Goal: Transaction & Acquisition: Purchase product/service

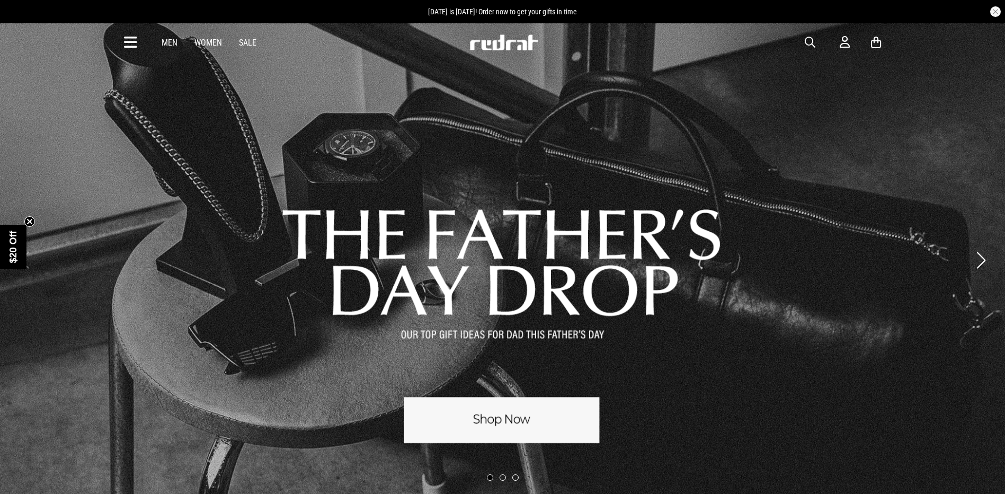
click at [217, 40] on link "Women" at bounding box center [209, 43] width 28 height 10
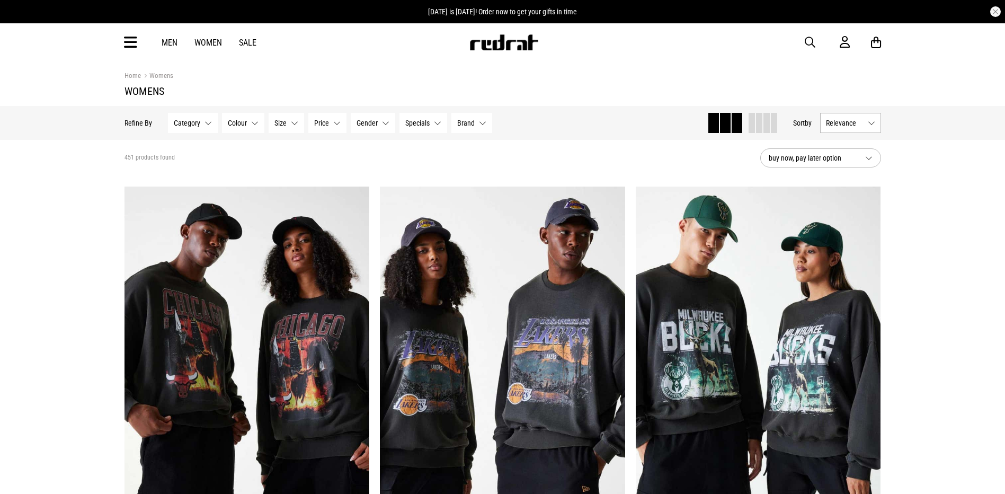
click at [127, 46] on icon at bounding box center [130, 42] width 13 height 17
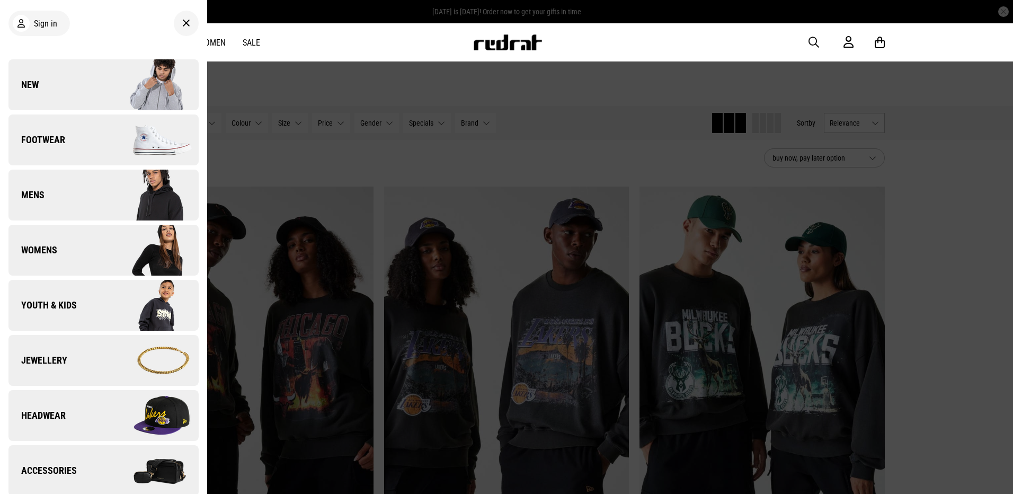
click at [95, 125] on link "Footwear" at bounding box center [103, 139] width 190 height 51
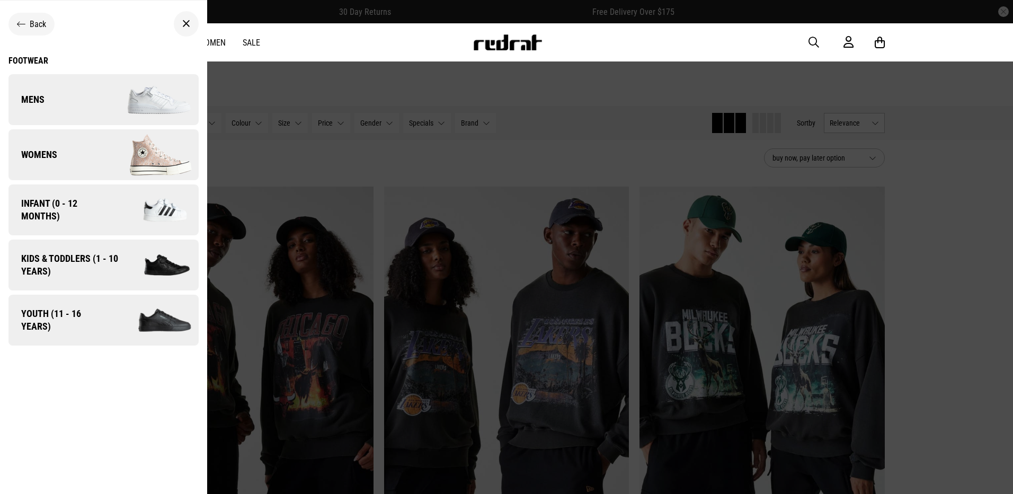
click at [108, 154] on img at bounding box center [150, 154] width 95 height 53
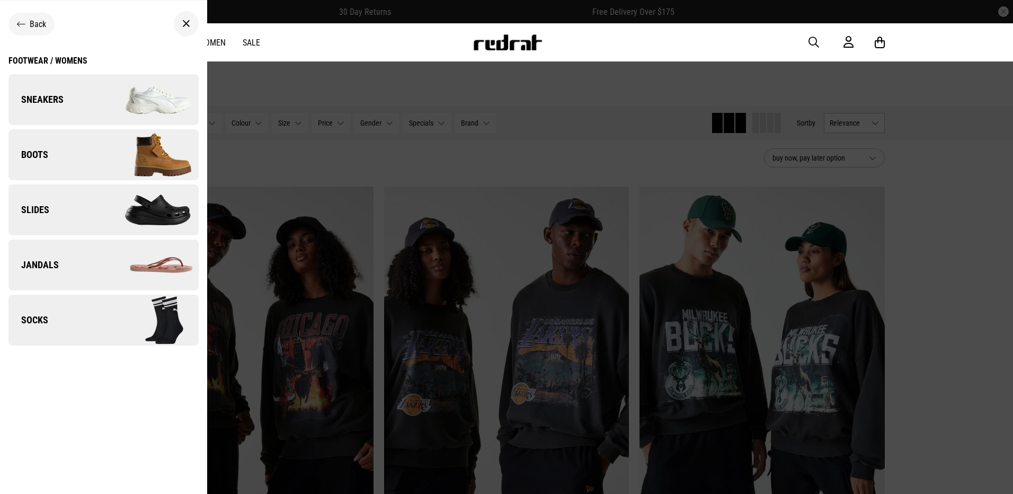
click at [103, 96] on img at bounding box center [150, 99] width 95 height 53
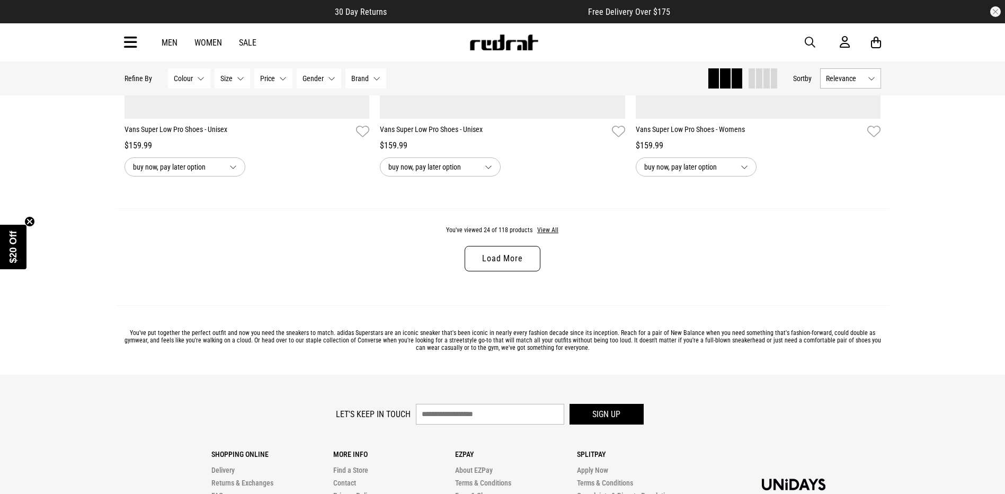
scroll to position [3392, 0]
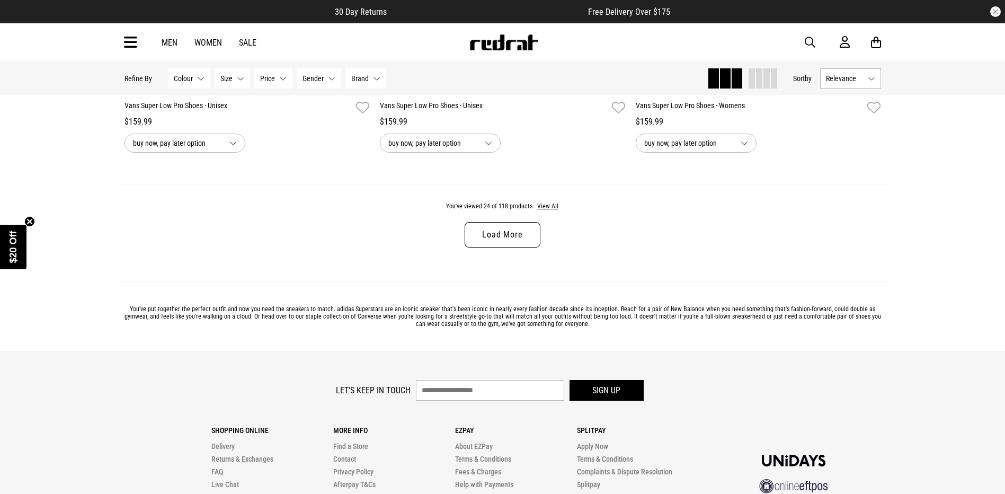
click at [529, 236] on link "Load More" at bounding box center [502, 234] width 75 height 25
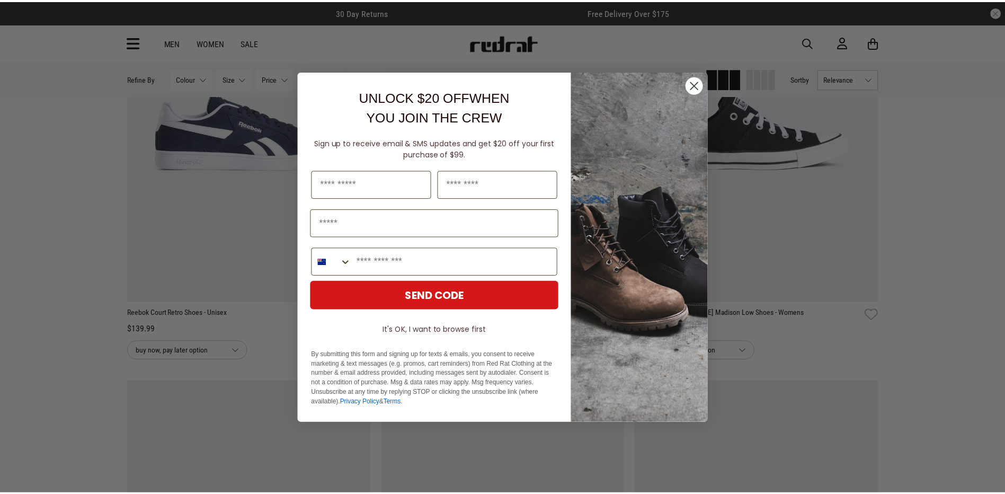
scroll to position [5724, 0]
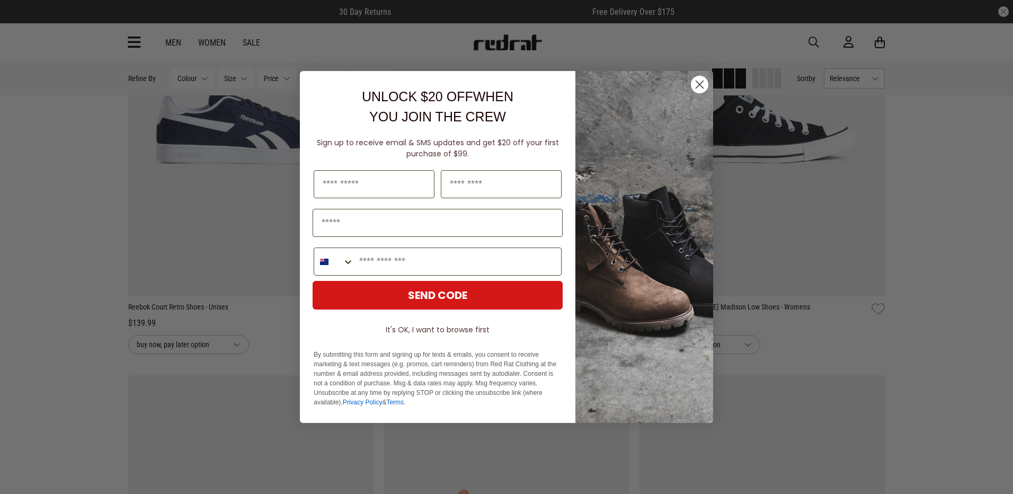
click at [690, 79] on img "POPUP Form" at bounding box center [645, 247] width 138 height 352
click at [695, 83] on circle "Close dialog" at bounding box center [699, 84] width 17 height 17
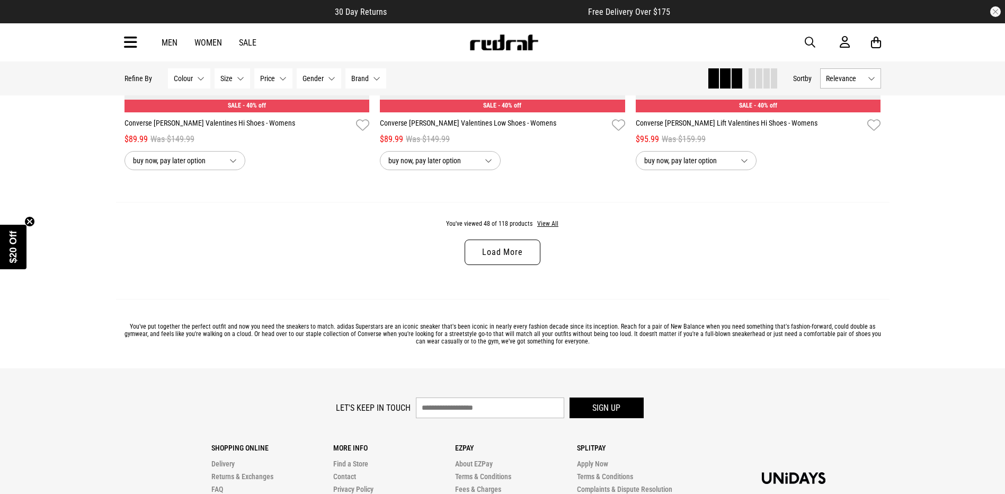
scroll to position [6784, 0]
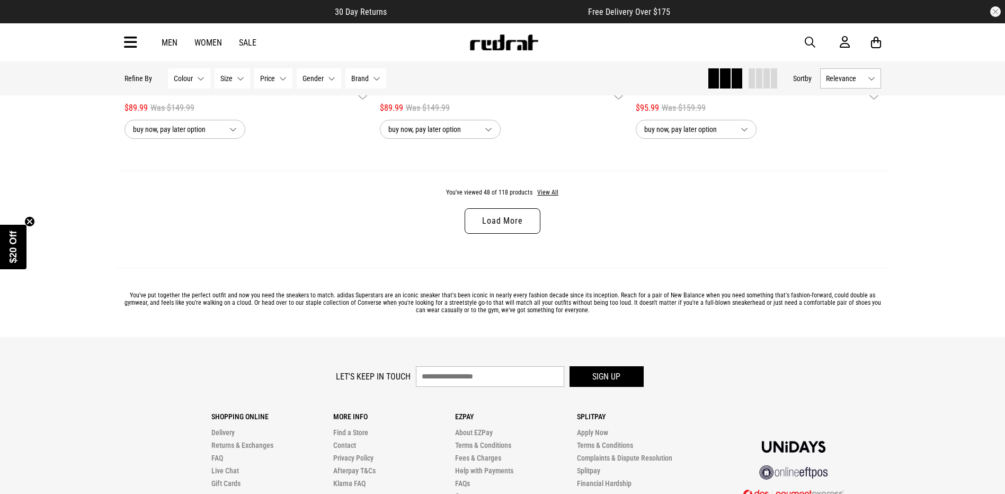
click at [499, 230] on link "Load More" at bounding box center [502, 220] width 75 height 25
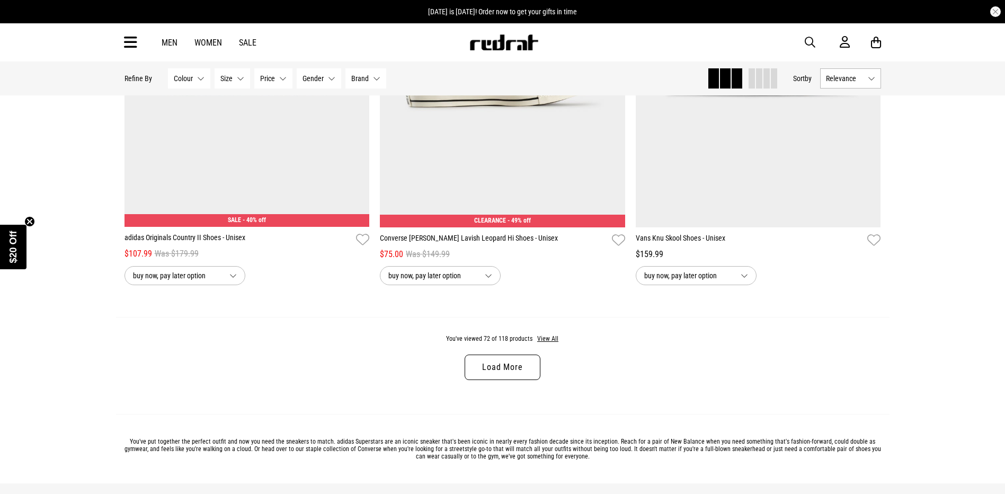
scroll to position [10017, 0]
click at [524, 379] on link "Load More" at bounding box center [502, 366] width 75 height 25
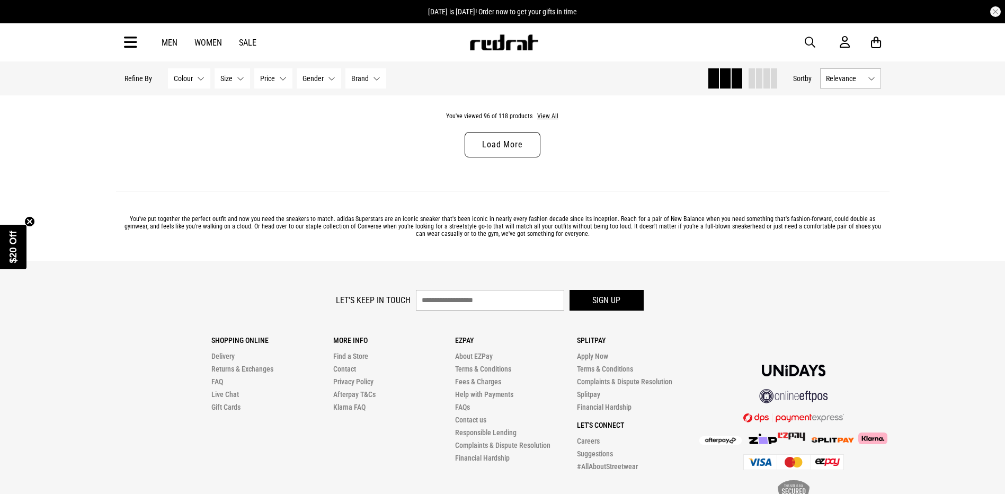
scroll to position [13621, 0]
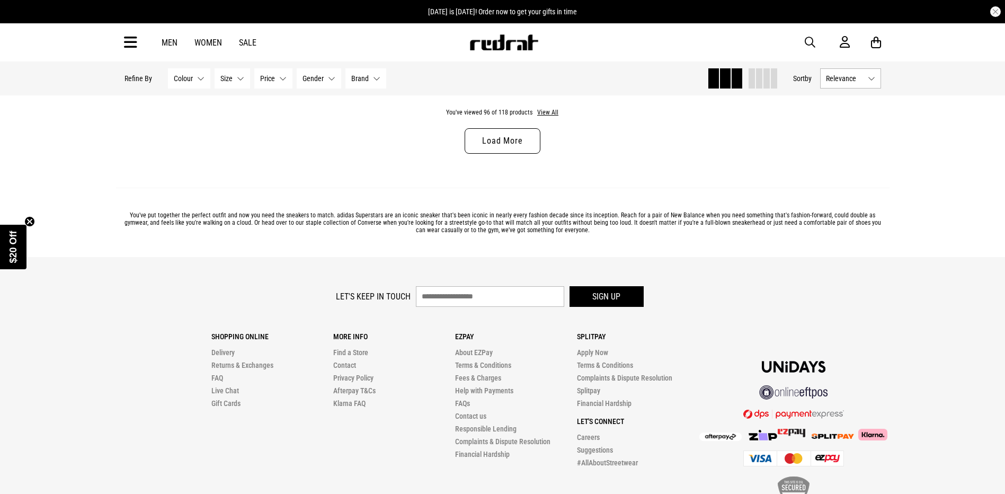
click at [532, 154] on link "Load More" at bounding box center [502, 140] width 75 height 25
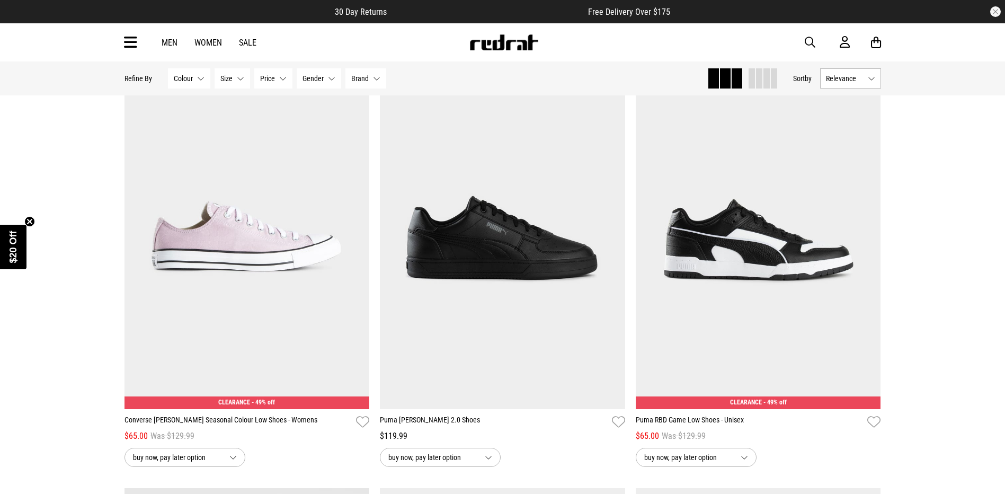
scroll to position [15370, 0]
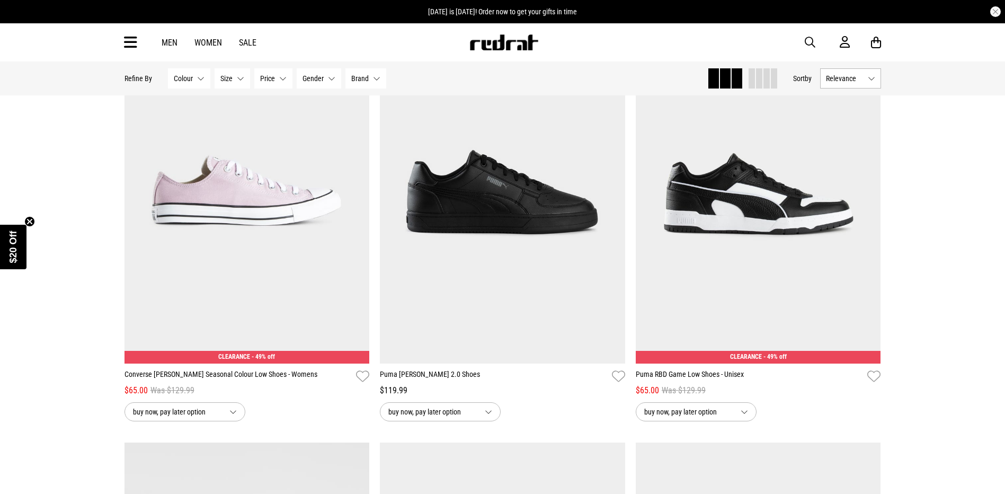
click at [357, 78] on span "Brand" at bounding box center [359, 78] width 17 height 8
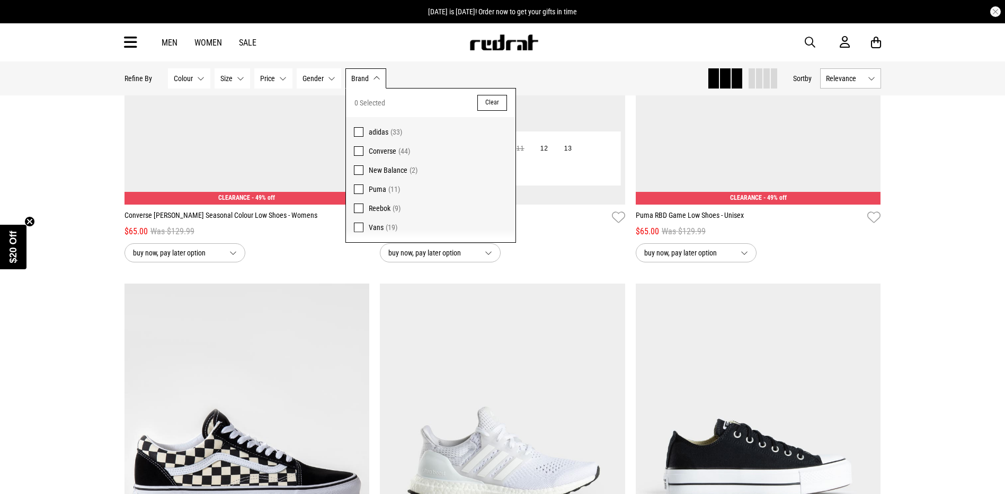
drag, startPoint x: 355, startPoint y: 209, endPoint x: 579, endPoint y: 206, distance: 223.7
click at [356, 209] on span at bounding box center [359, 209] width 10 height 10
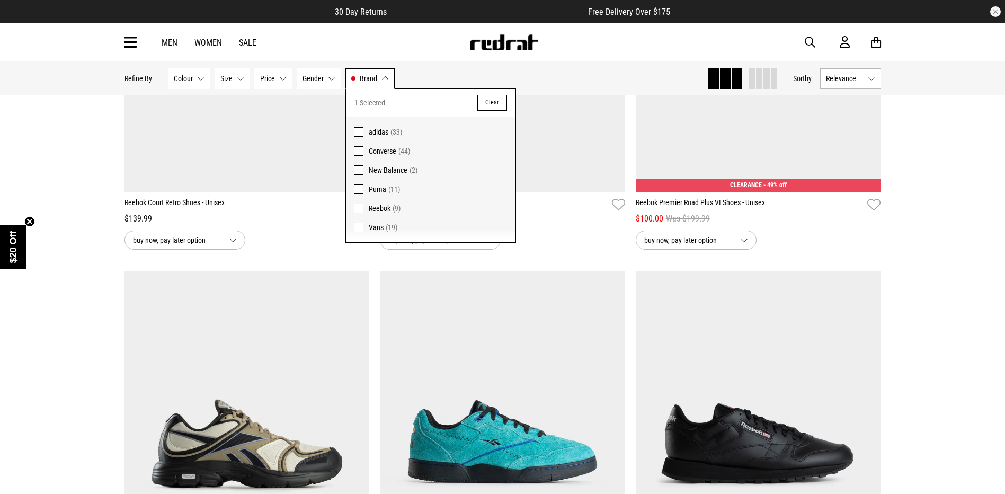
scroll to position [1007, 0]
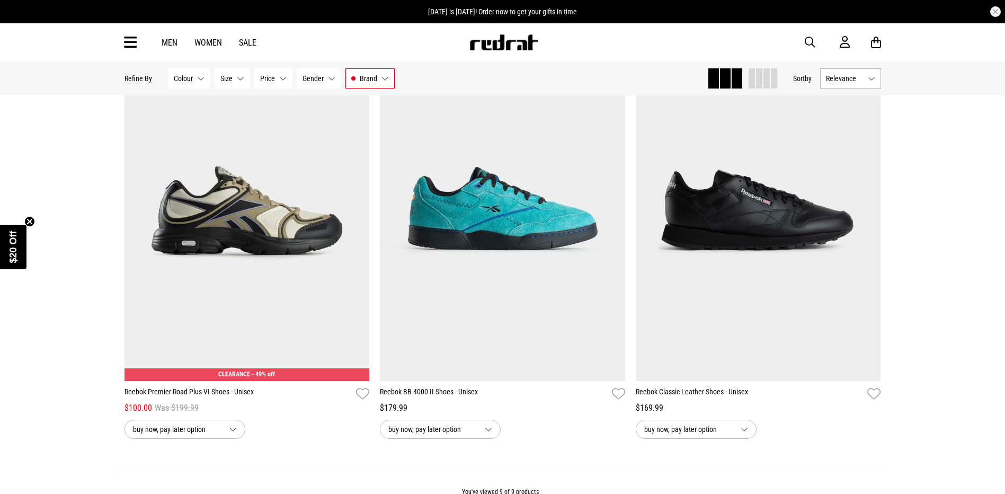
click at [34, 216] on icon "Close teaser" at bounding box center [29, 221] width 11 height 11
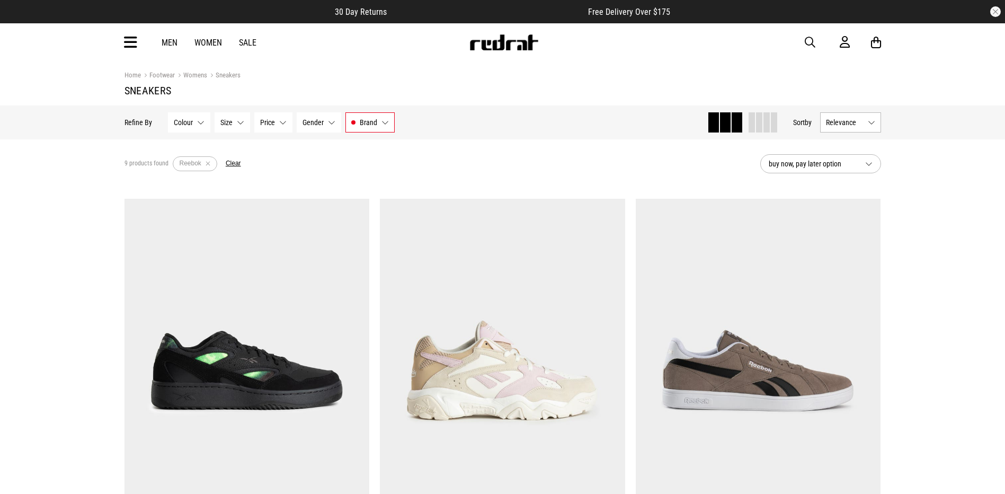
scroll to position [0, 0]
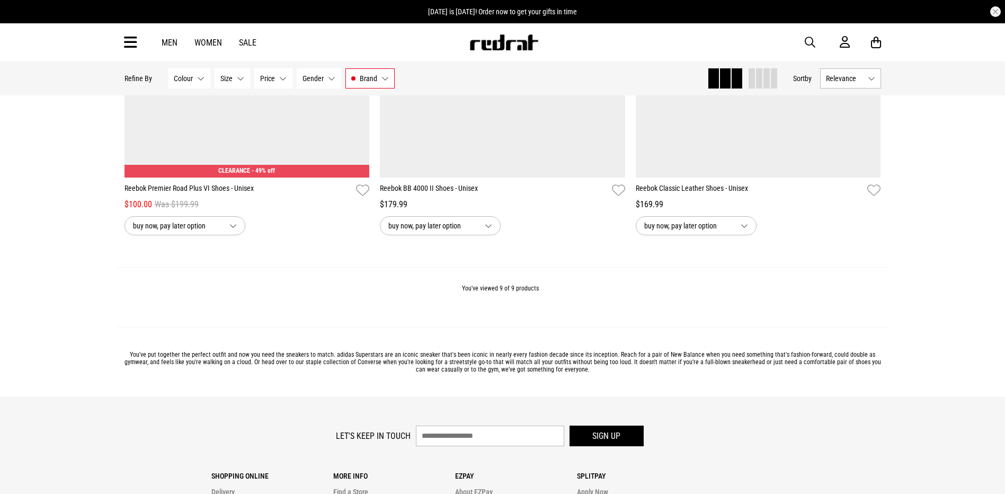
scroll to position [1200, 0]
